Goal: Obtain resource: Obtain resource

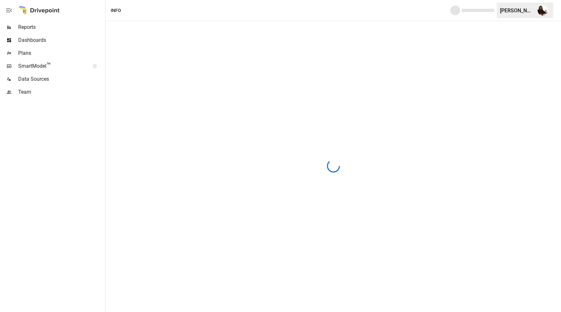
click at [47, 52] on span "Plans" at bounding box center [61, 53] width 86 height 8
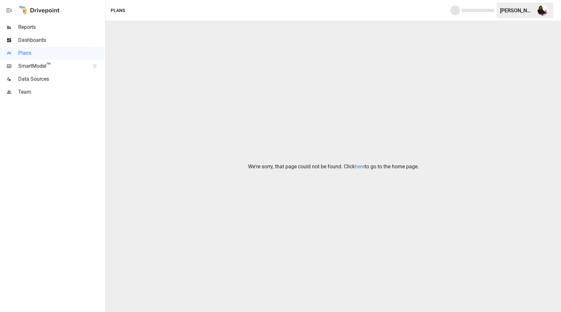
click at [358, 167] on link "here" at bounding box center [360, 167] width 10 height 6
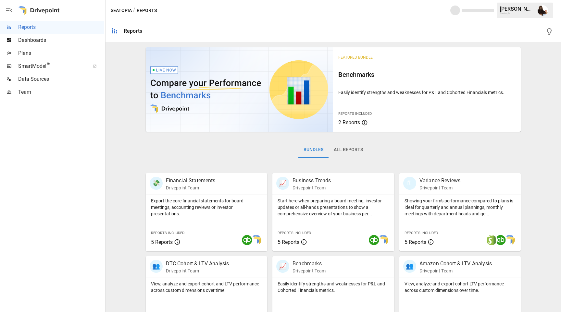
click at [28, 49] on div "Plans" at bounding box center [52, 53] width 104 height 13
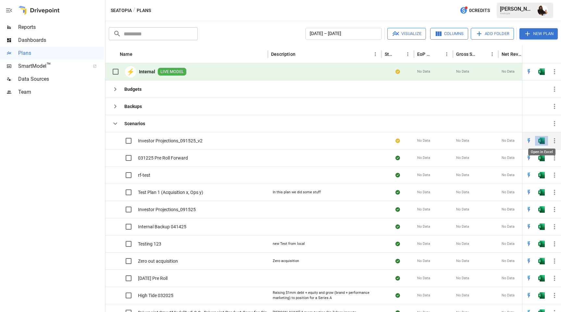
click at [541, 141] on img "Open in Excel" at bounding box center [541, 141] width 6 height 6
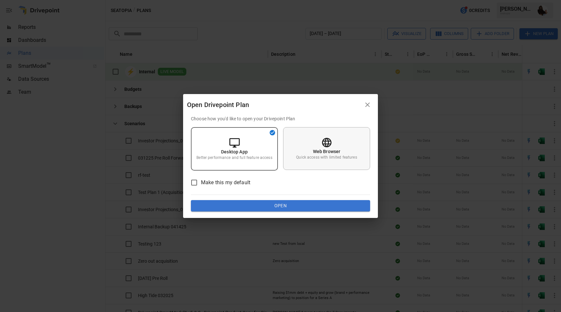
click at [313, 155] on p "Quick access with limited features" at bounding box center [326, 158] width 61 height 6
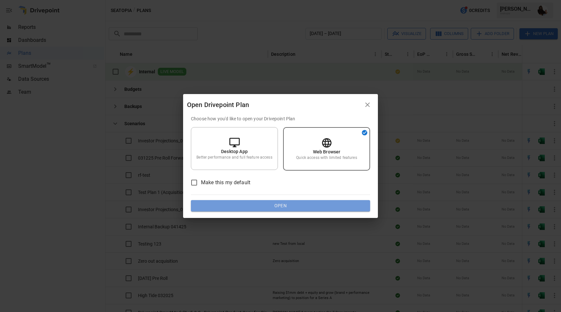
click at [288, 205] on button "Open" at bounding box center [280, 206] width 179 height 12
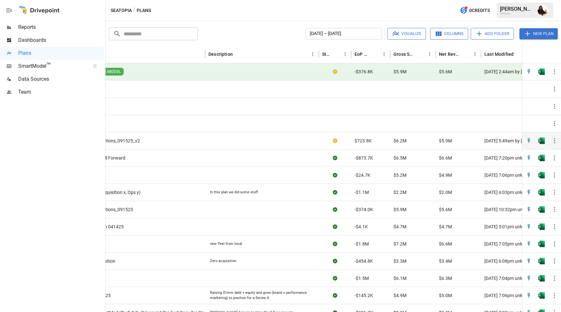
scroll to position [0, 103]
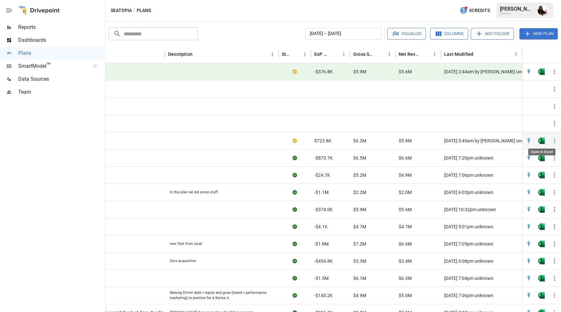
click at [540, 141] on img "Open in Excel" at bounding box center [541, 141] width 6 height 6
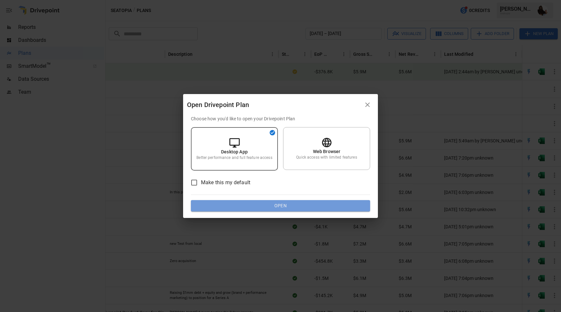
click at [273, 206] on button "Open" at bounding box center [280, 206] width 179 height 12
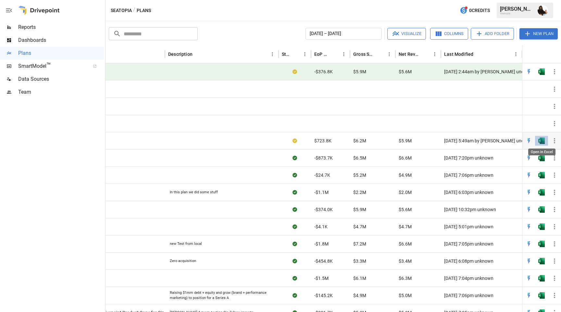
click at [542, 141] on img "Open in Excel" at bounding box center [541, 141] width 6 height 6
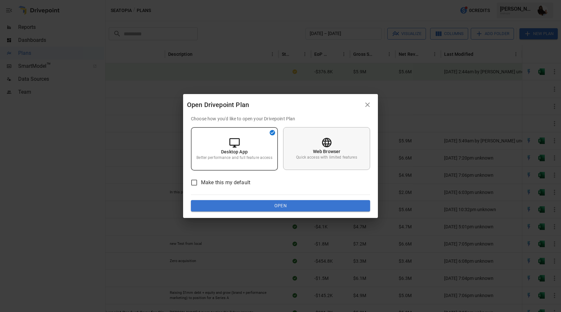
click at [334, 146] on div "Web Browser Quick access with limited features" at bounding box center [326, 148] width 87 height 43
click at [306, 206] on button "Open" at bounding box center [280, 206] width 179 height 12
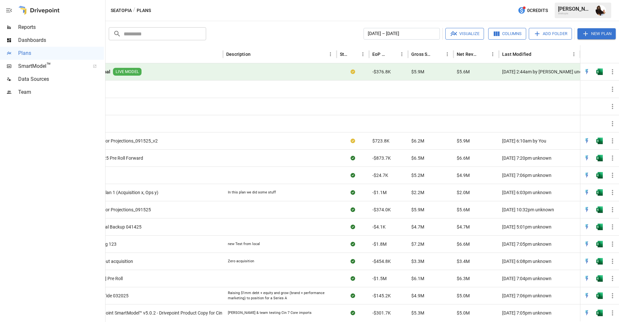
scroll to position [0, 45]
